Goal: Task Accomplishment & Management: Manage account settings

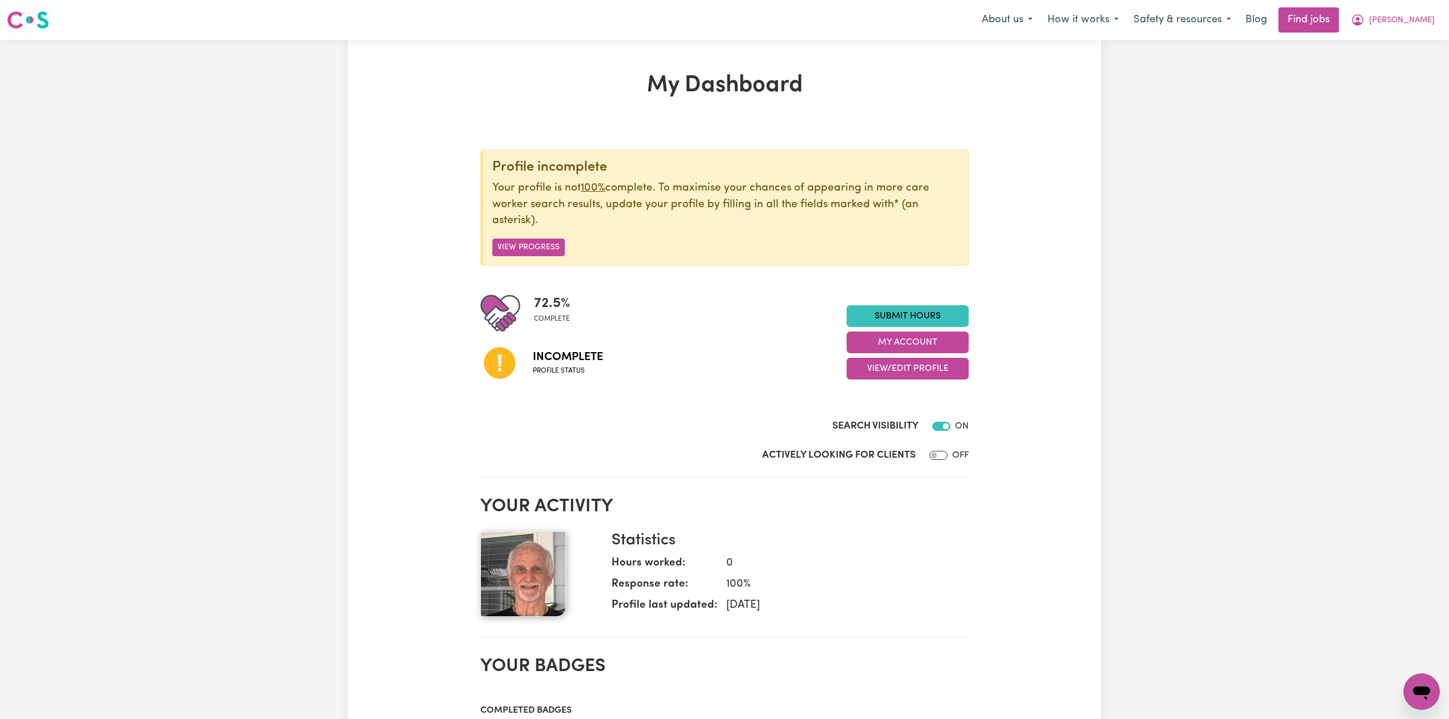
scroll to position [152, 0]
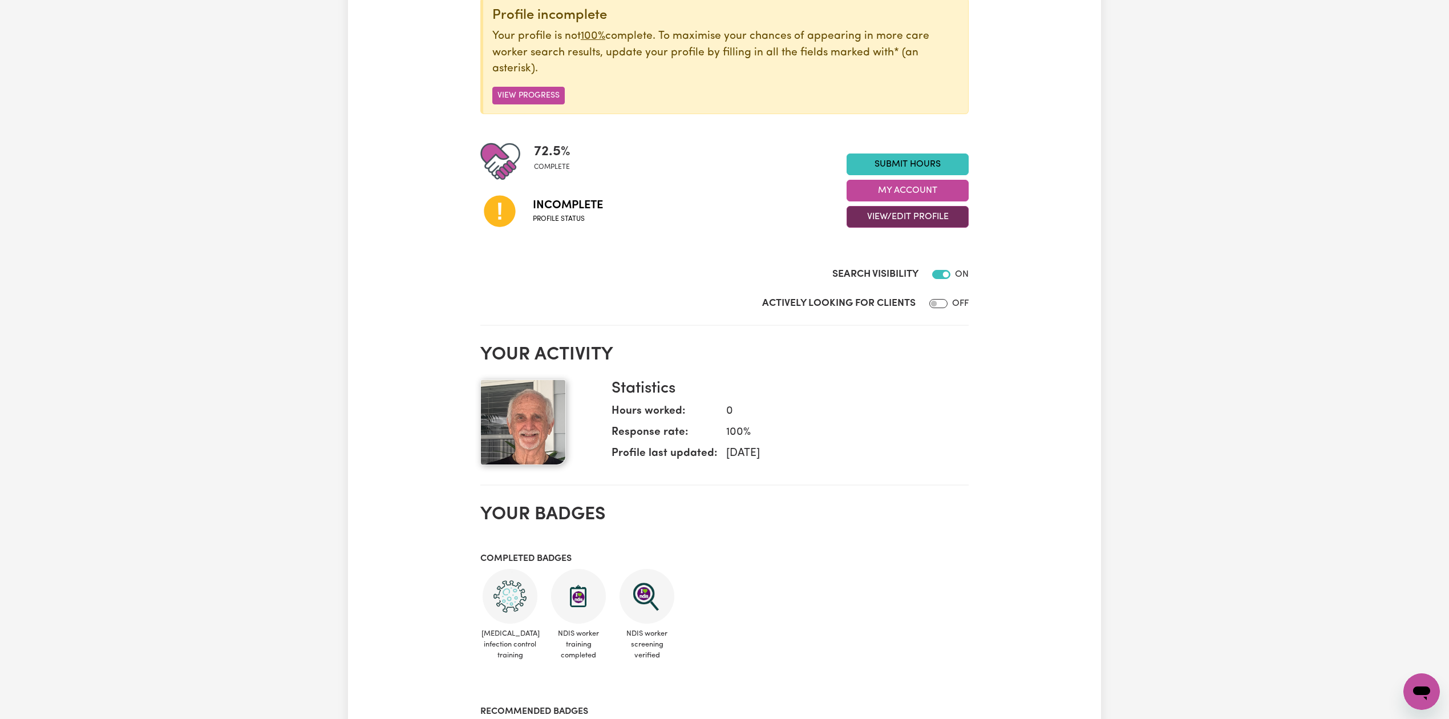
click at [885, 213] on button "View/Edit Profile" at bounding box center [907, 217] width 122 height 22
click at [873, 268] on link "Edit Profile" at bounding box center [900, 269] width 107 height 23
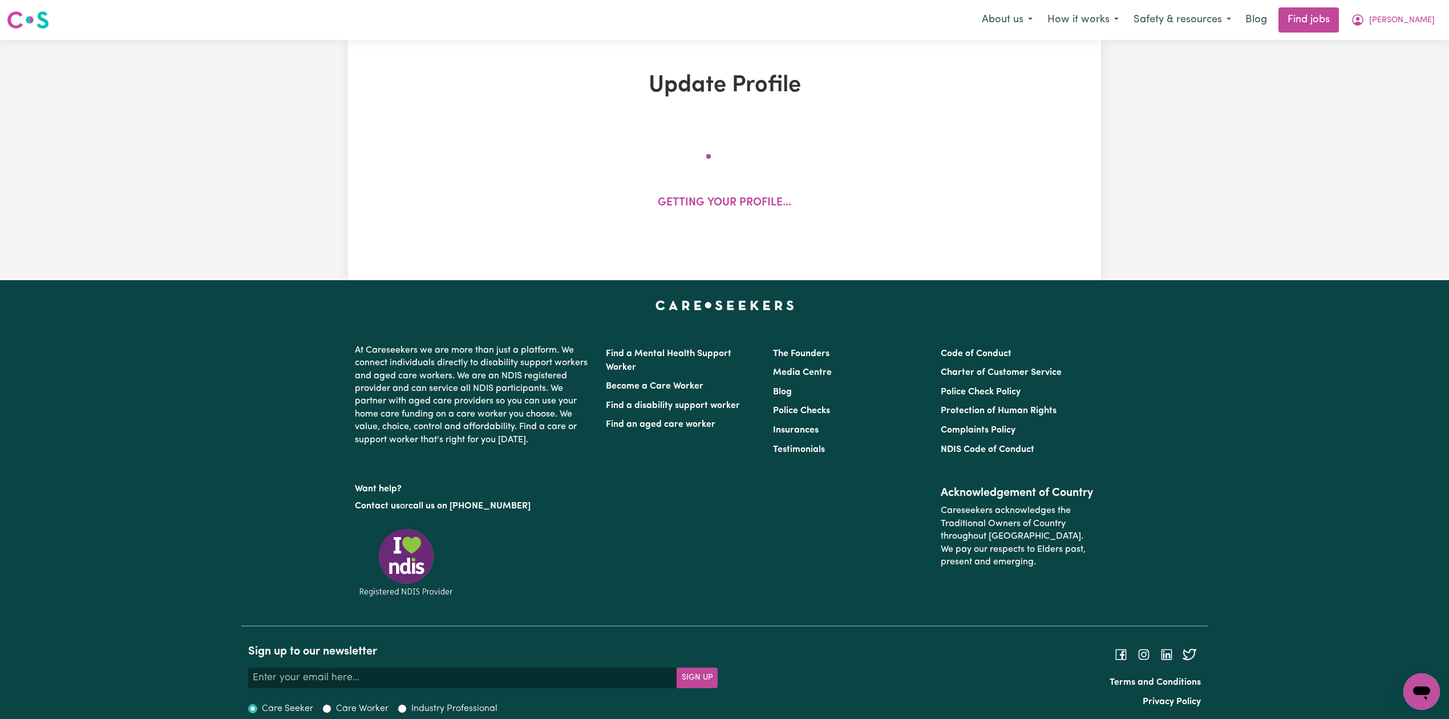
select select "[DEMOGRAPHIC_DATA]"
select select "[DEMOGRAPHIC_DATA] Citizen"
select select "Studying a healthcare related degree or qualification"
select select "70"
select select "100"
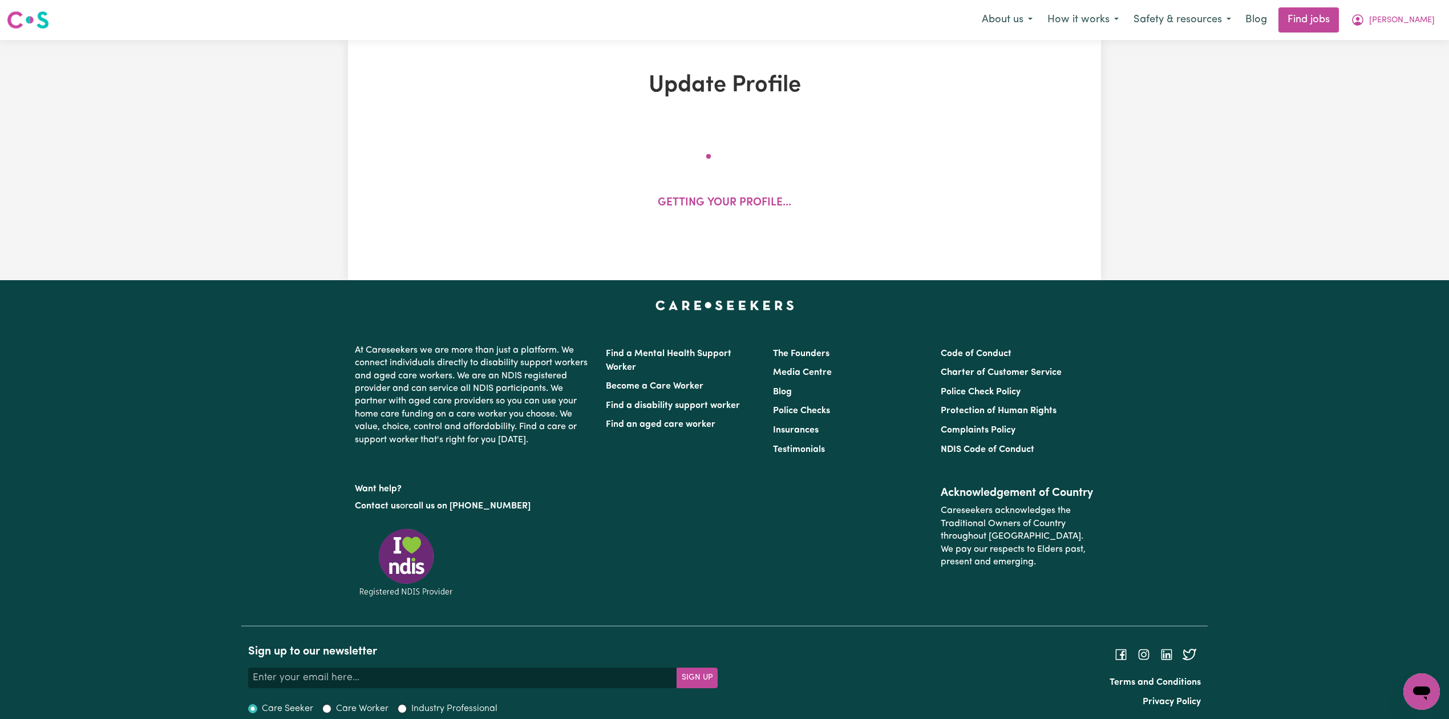
select select "128"
select select "156"
